Goal: Find specific page/section: Find specific page/section

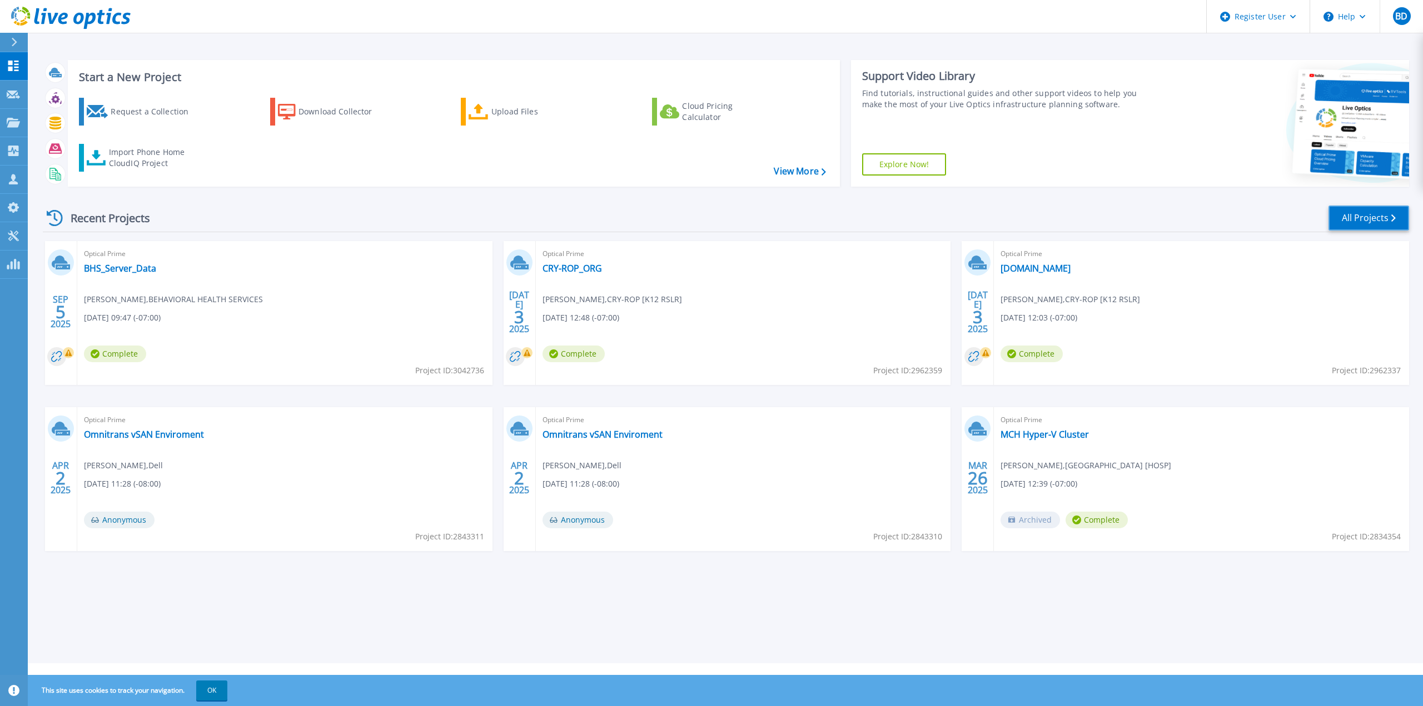
click at [1377, 222] on link "All Projects" at bounding box center [1368, 218] width 81 height 25
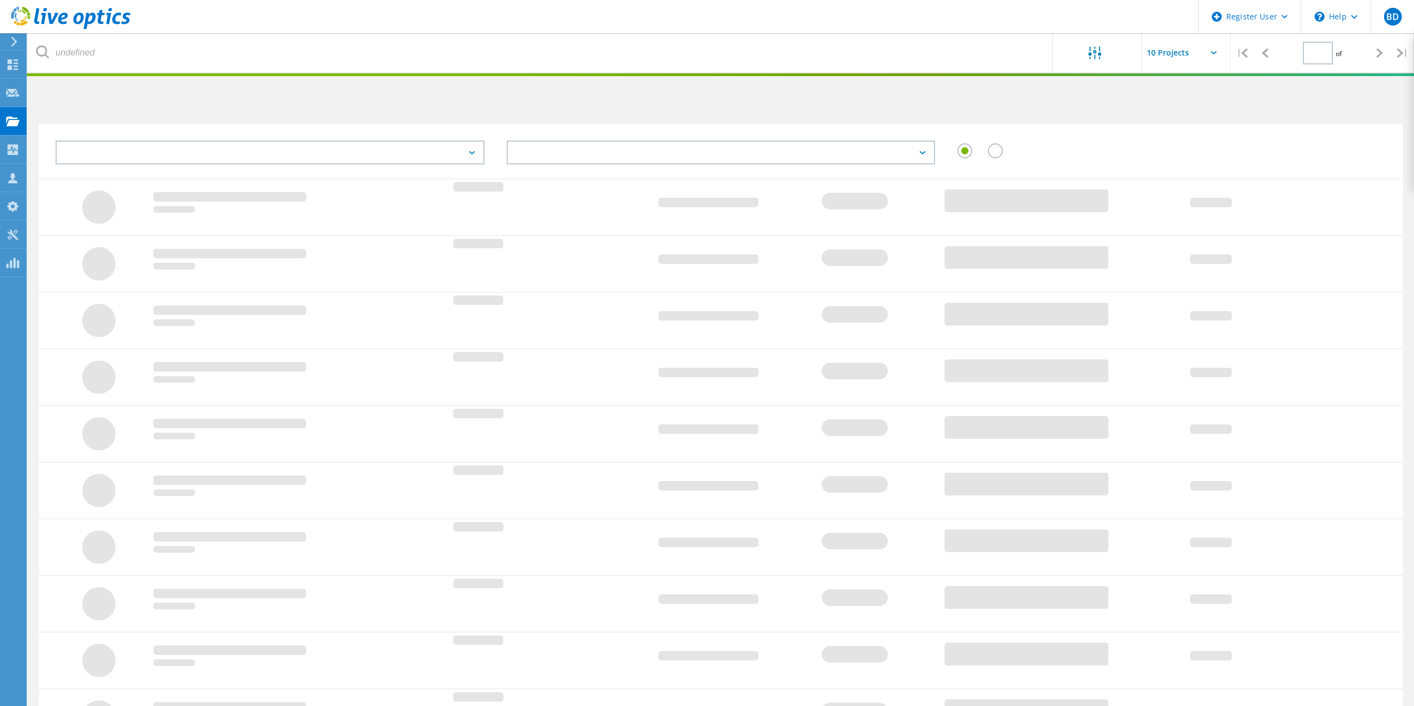
type input "1"
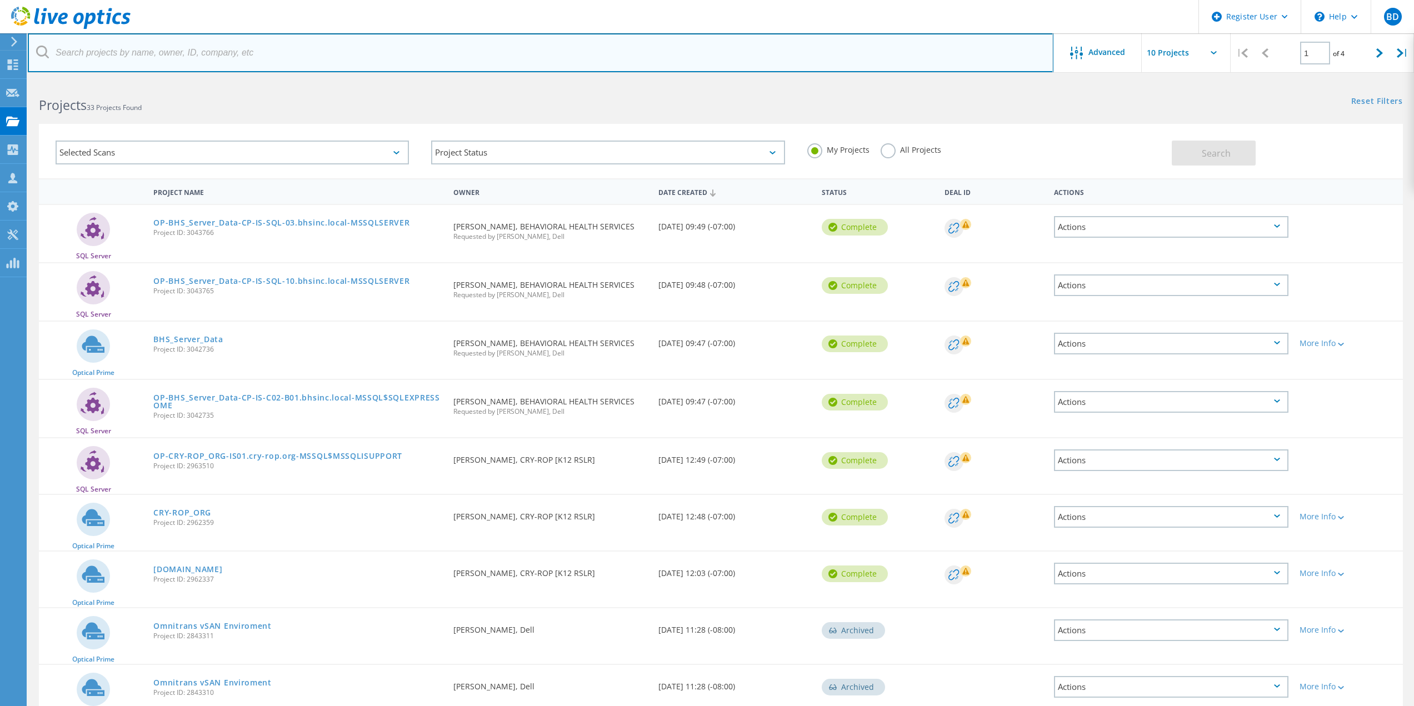
click at [137, 52] on input "text" at bounding box center [541, 52] width 1026 height 39
paste input "[PERSON_NAME][EMAIL_ADDRESS][PERSON_NAME][DOMAIN_NAME]"
type input "[PERSON_NAME][EMAIL_ADDRESS][PERSON_NAME][DOMAIN_NAME]"
